Goal: Task Accomplishment & Management: Complete application form

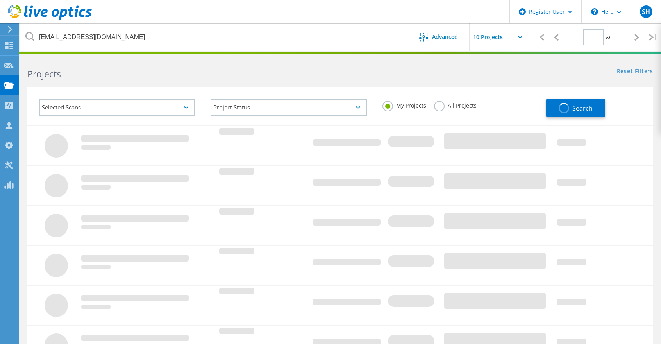
type input "1"
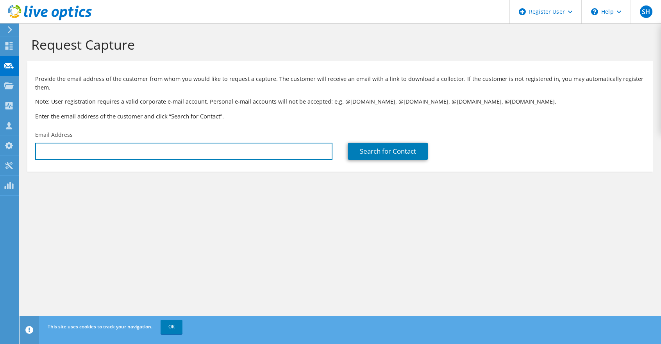
click at [110, 148] on input "text" at bounding box center [183, 151] width 297 height 17
paste input "jjune@littletrees.com"
type input "jjune@littletrees.com"
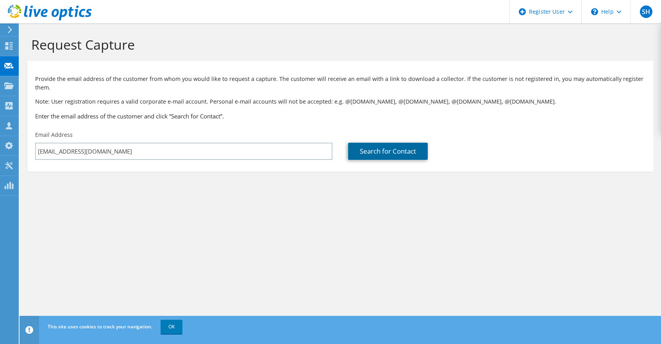
click at [384, 151] on link "Search for Contact" at bounding box center [388, 151] width 80 height 17
type input "CAR FRESHNER CORP"
type input "Joshuah"
type input "June"
type input "United States"
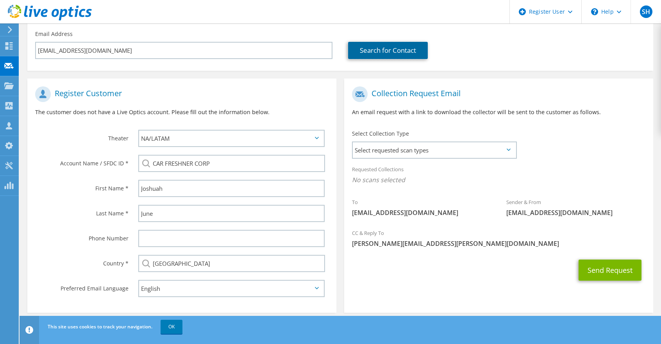
scroll to position [111, 0]
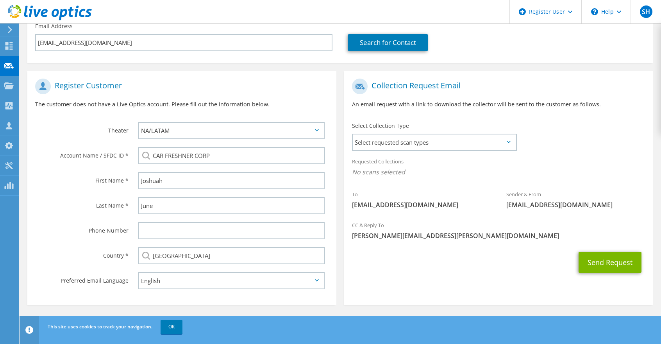
click at [399, 143] on span "Select requested scan types" at bounding box center [434, 142] width 163 height 16
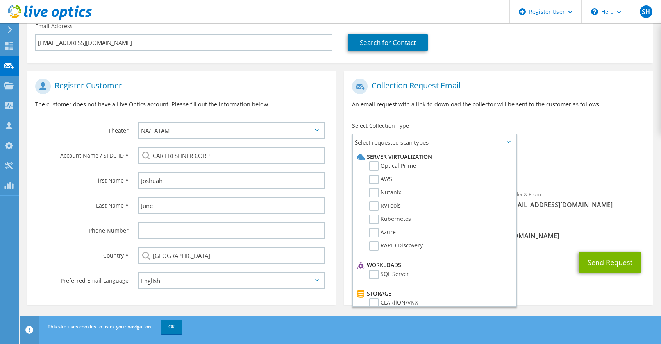
click at [374, 165] on label "Optical Prime" at bounding box center [392, 165] width 47 height 9
click at [0, 0] on input "Optical Prime" at bounding box center [0, 0] width 0 height 0
click at [582, 145] on div "To jjune@littletrees.com Sender & From liveoptics@liveoptics.com" at bounding box center [498, 147] width 309 height 145
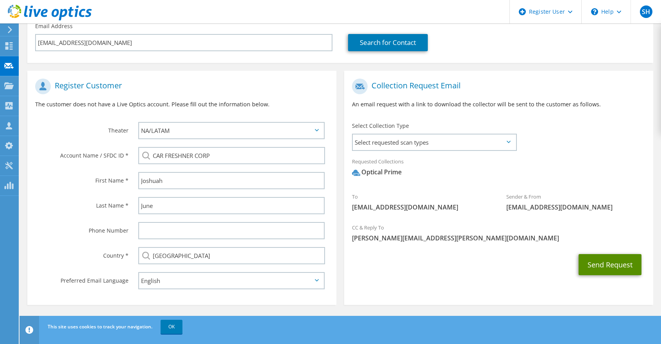
click at [612, 265] on button "Send Request" at bounding box center [610, 264] width 63 height 21
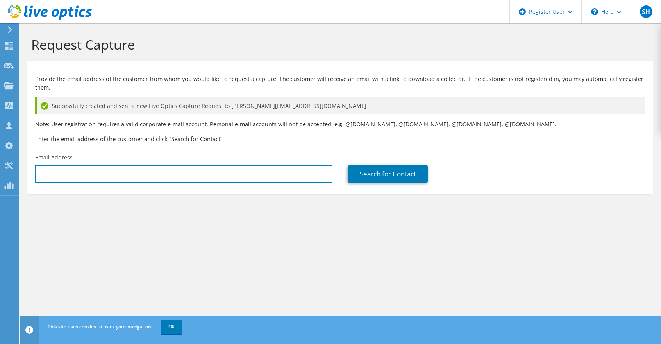
click at [116, 177] on input "text" at bounding box center [183, 173] width 297 height 17
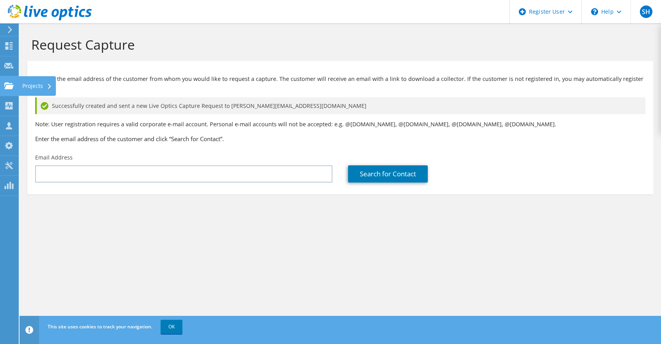
click at [20, 84] on div "Projects" at bounding box center [37, 86] width 38 height 20
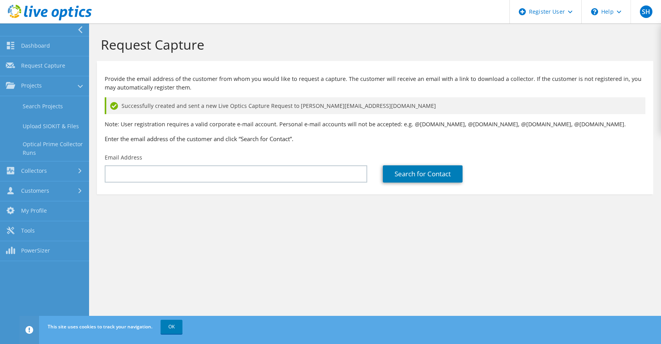
click at [38, 106] on link "Search Projects" at bounding box center [44, 106] width 89 height 20
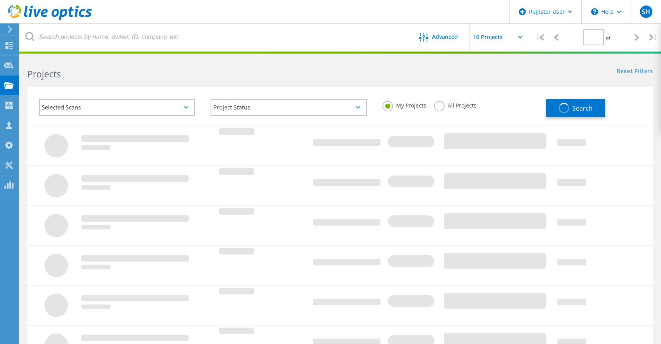
type input "1"
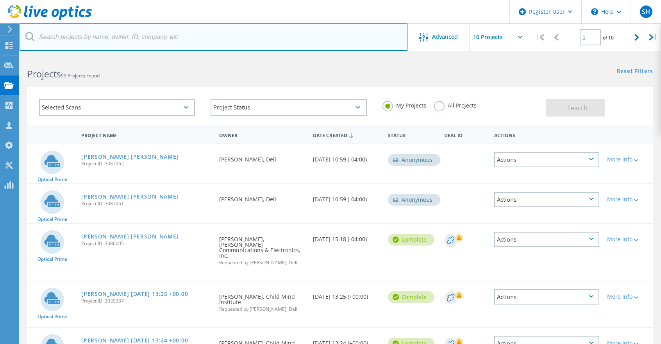
click at [110, 38] on input "text" at bounding box center [214, 36] width 388 height 27
paste input "[EMAIL_ADDRESS][DOMAIN_NAME]"
type input "[EMAIL_ADDRESS][DOMAIN_NAME]"
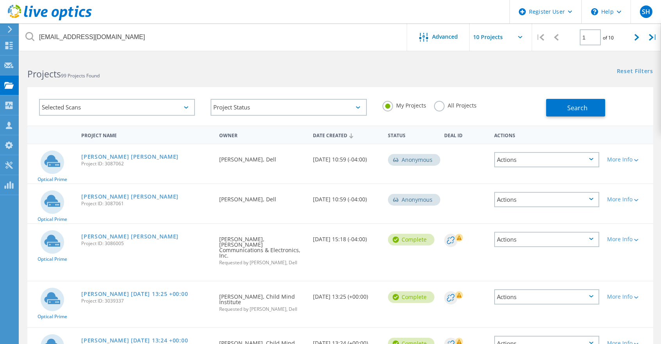
click at [440, 104] on label "All Projects" at bounding box center [455, 104] width 43 height 7
click at [0, 0] on input "All Projects" at bounding box center [0, 0] width 0 height 0
click at [567, 112] on button "Search" at bounding box center [575, 108] width 59 height 18
